Goal: Find specific page/section: Find specific page/section

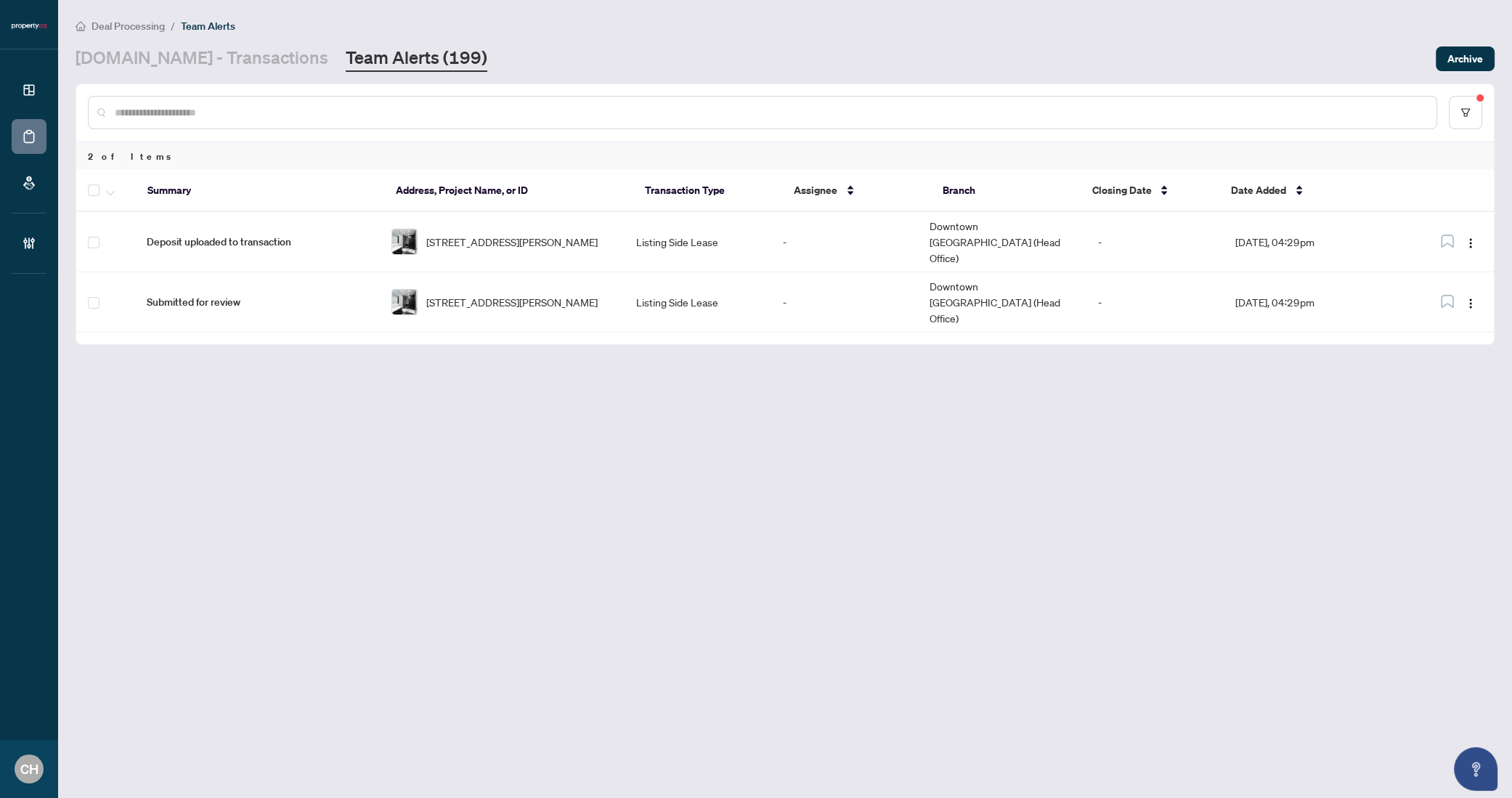
drag, startPoint x: 698, startPoint y: 306, endPoint x: 705, endPoint y: 292, distance: 15.7
click at [698, 306] on div "Summary Address, Project Name, or ID Transaction Type Assignee Branch Closing D…" at bounding box center [784, 257] width 1417 height 174
click at [705, 292] on td "Listing Side Lease" at bounding box center [697, 303] width 147 height 60
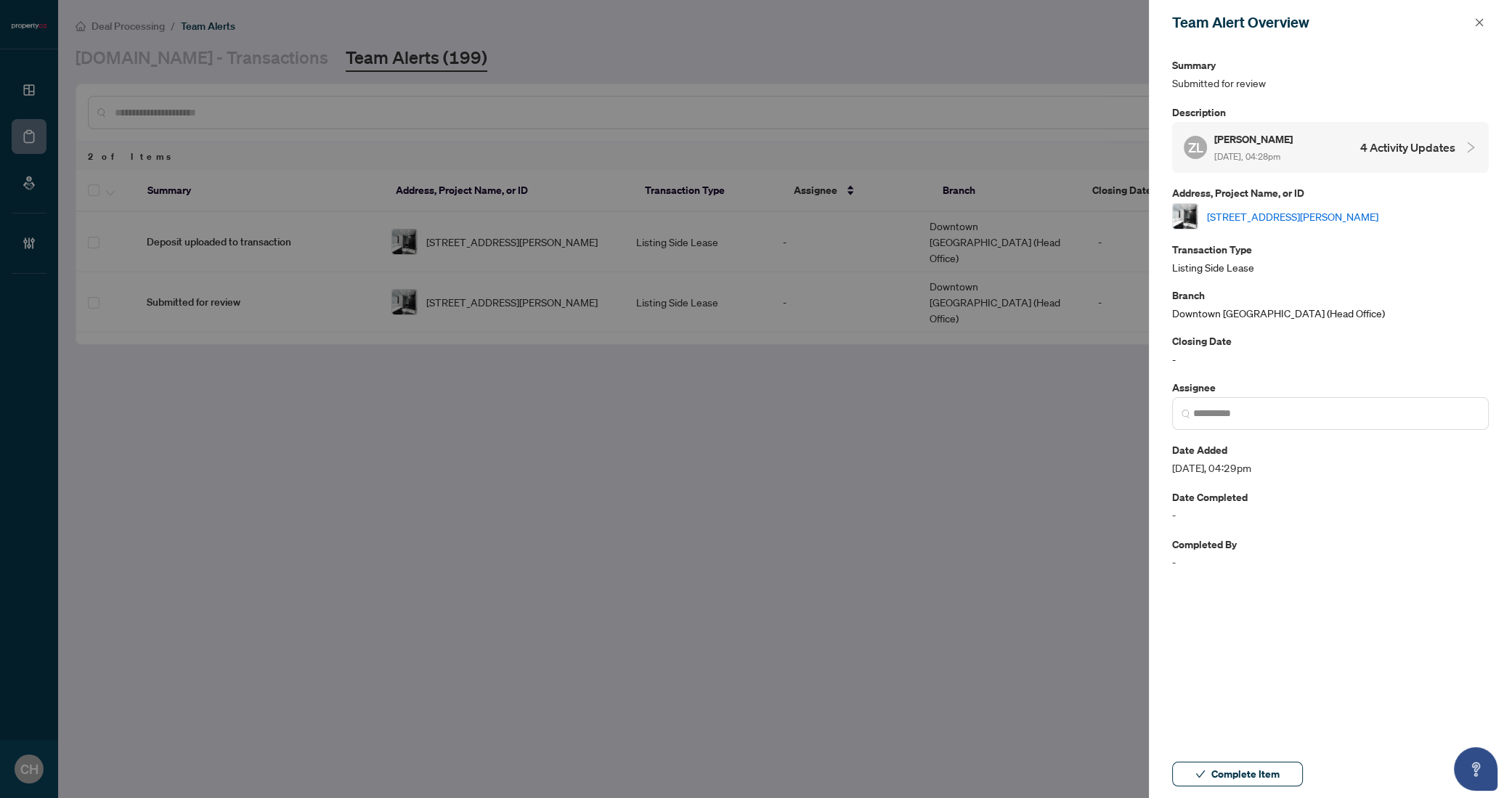
click at [1351, 220] on link "[STREET_ADDRESS][PERSON_NAME]" at bounding box center [1292, 216] width 171 height 16
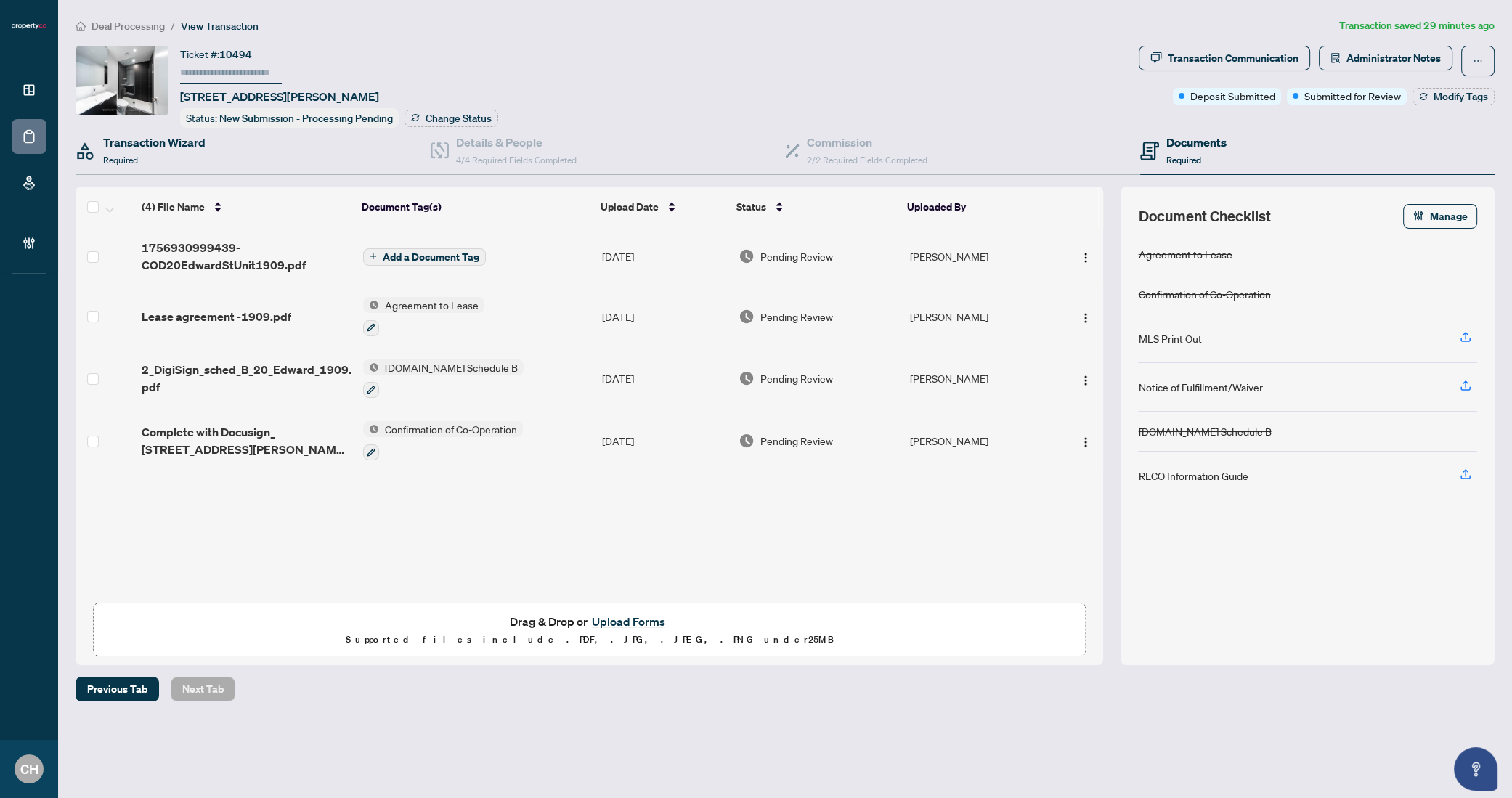
click at [212, 140] on div "Transaction Wizard Required" at bounding box center [253, 151] width 355 height 47
